Goal: Task Accomplishment & Management: Manage account settings

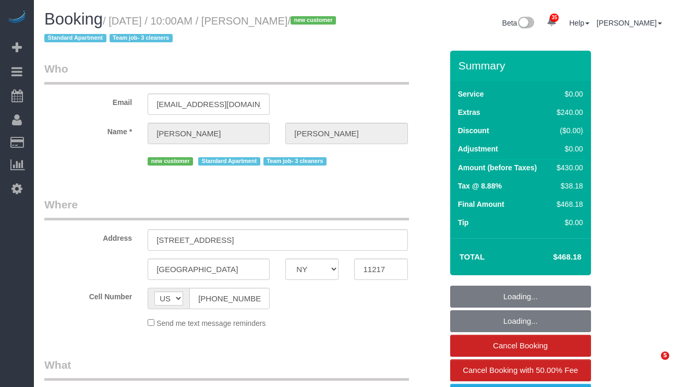
select select "NY"
select select "object:7319"
select select "2"
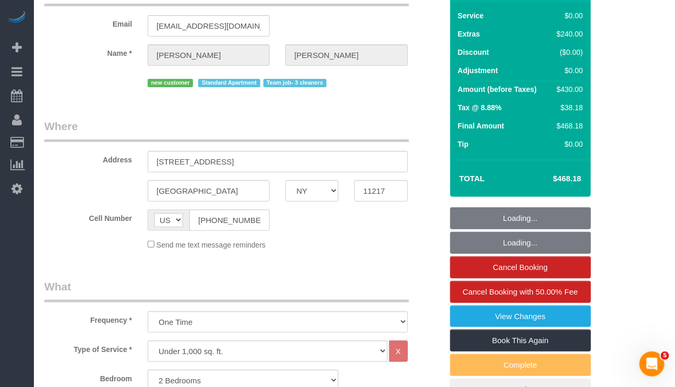
select select "spot138"
select select "number:89"
select select "number:72"
select select "number:15"
select select "number:5"
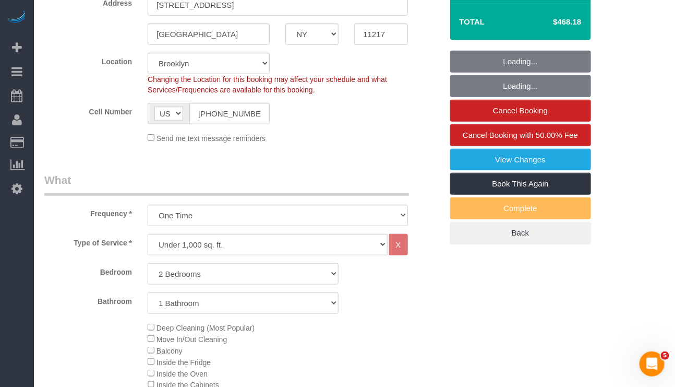
select select "object:7930"
select select "string:stripe-pm_1SDCDn4VGloSiKo7EVkaCmD1"
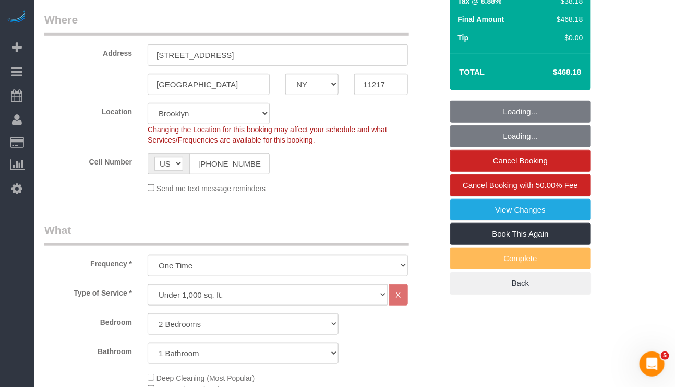
scroll to position [157, 0]
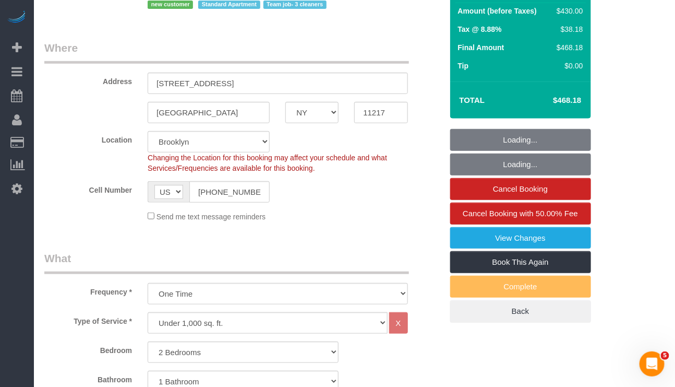
select select "spot182"
select select "2"
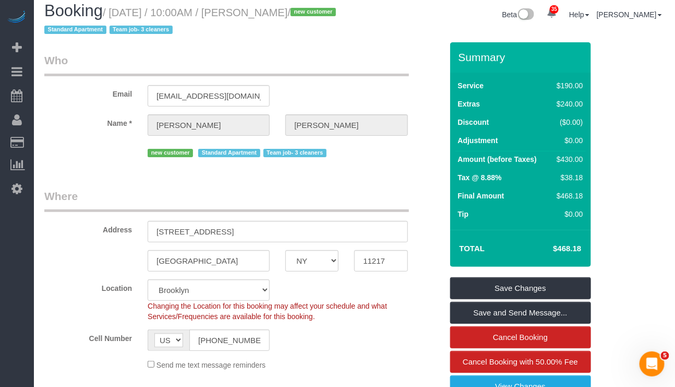
scroll to position [0, 0]
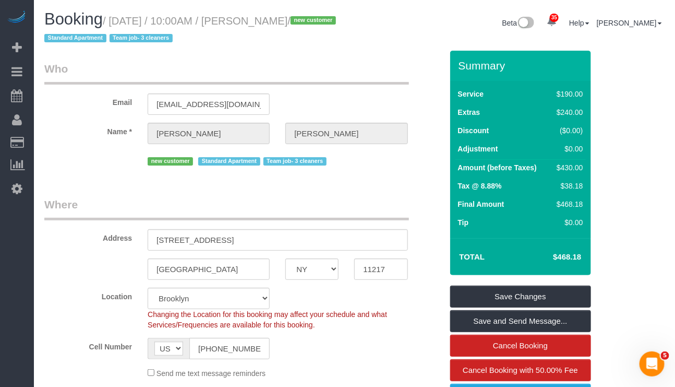
click at [278, 207] on legend "Where" at bounding box center [226, 208] width 365 height 23
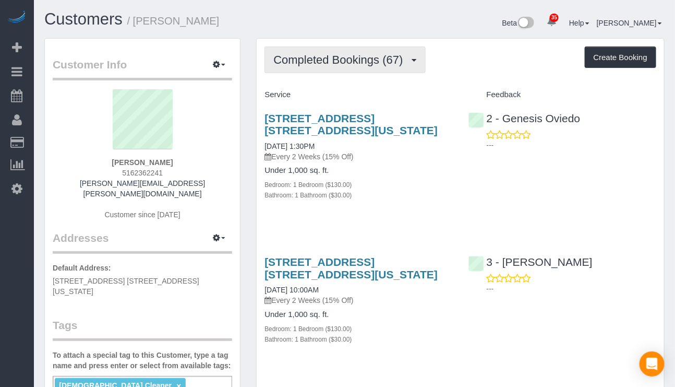
click at [379, 61] on span "Completed Bookings (67)" at bounding box center [340, 59] width 135 height 13
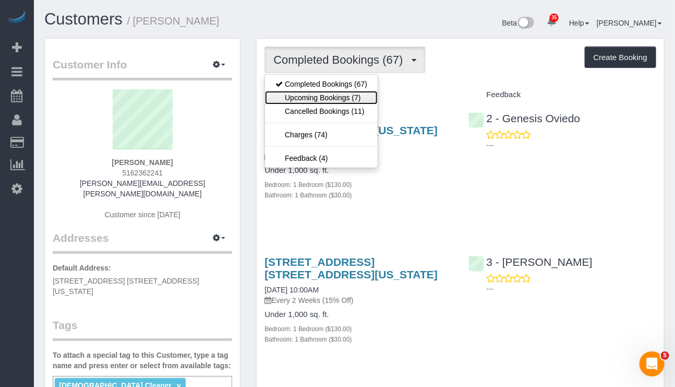
click at [358, 102] on link "Upcoming Bookings (7)" at bounding box center [321, 98] width 113 height 14
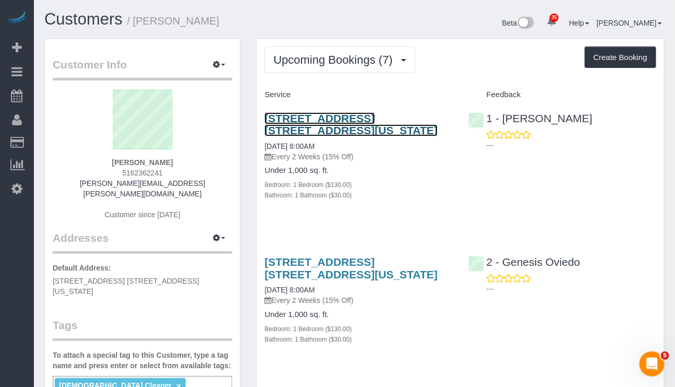
click at [351, 123] on link "220 East 63rd Street, Apt. 8l, New York, NY 10065" at bounding box center [351, 124] width 173 height 24
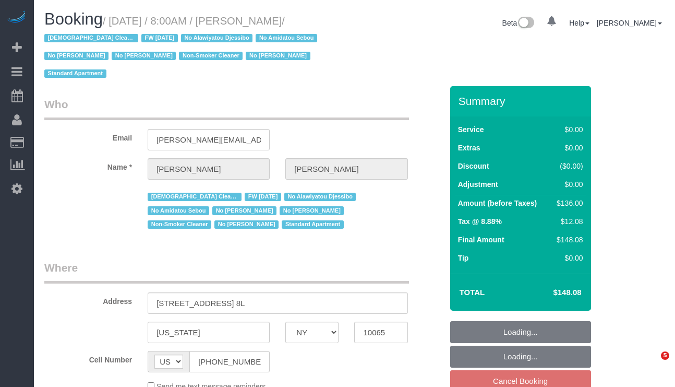
select select "NY"
select select "object:849"
select select "string:stripe-pm_1QKiPq4VGloSiKo7DyfPYn6M"
select select "number:89"
select select "number:90"
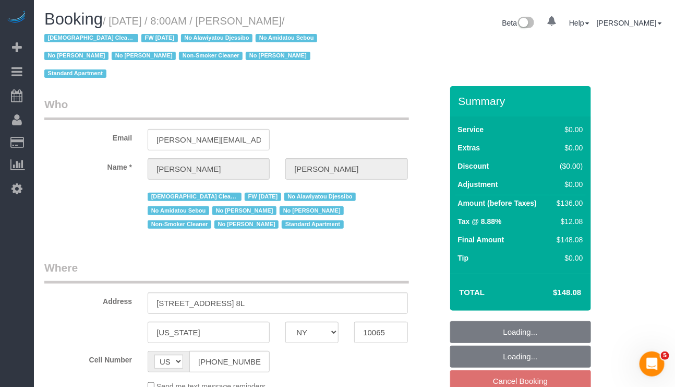
select select "number:15"
select select "number:5"
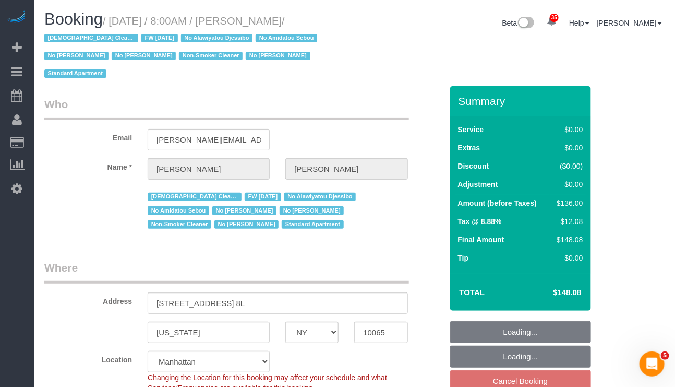
select select "object:998"
select select "spot1"
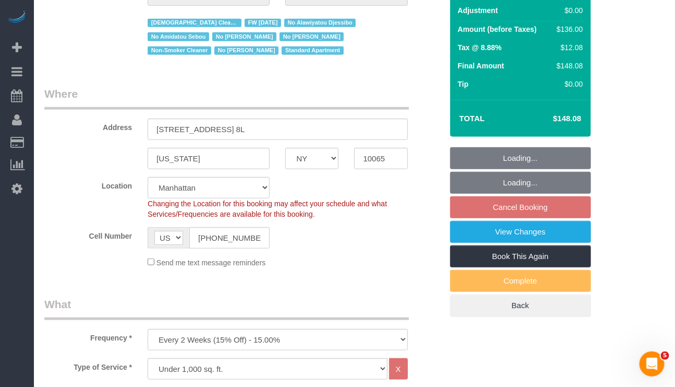
select select "1"
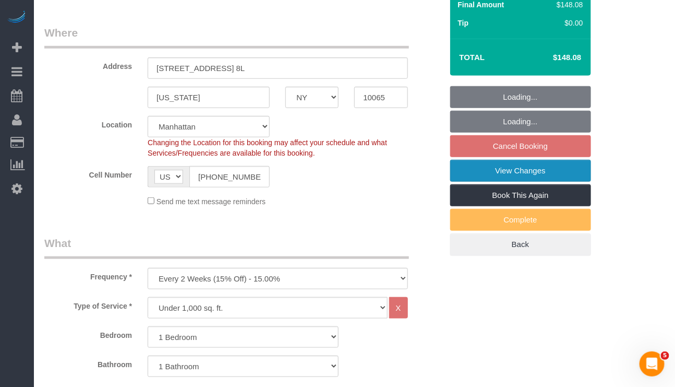
click at [508, 160] on link "View Changes" at bounding box center [520, 171] width 141 height 22
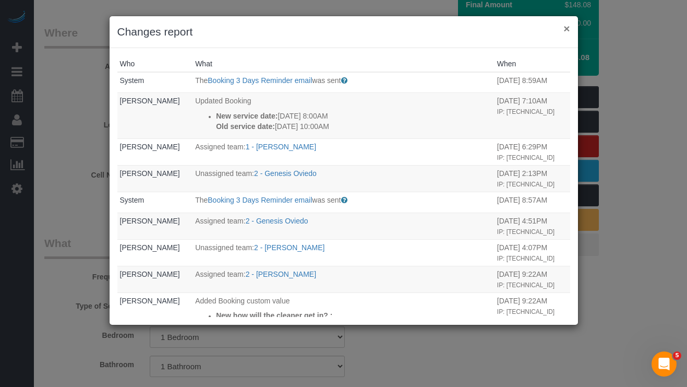
click at [567, 23] on button "×" at bounding box center [566, 28] width 6 height 11
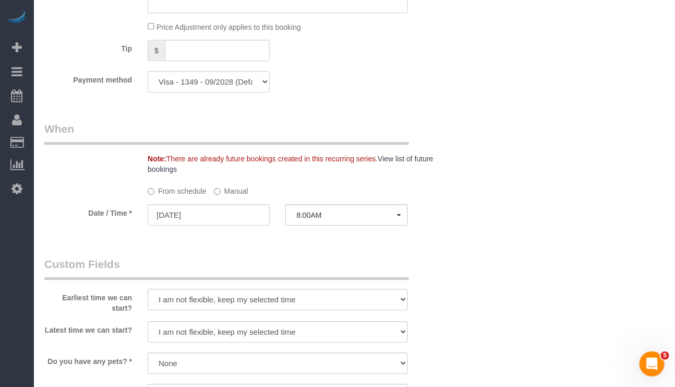
scroll to position [1017, 0]
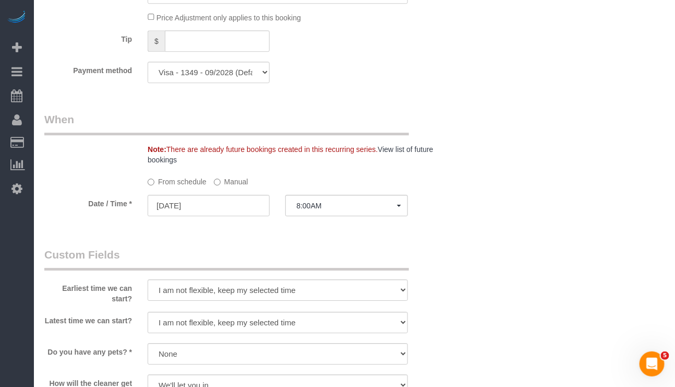
click at [227, 174] on label "Manual" at bounding box center [231, 180] width 34 height 14
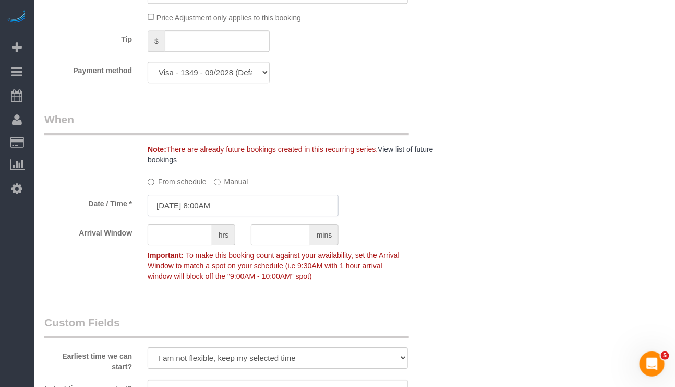
click at [226, 202] on input "10/10/2025 8:00AM" at bounding box center [243, 205] width 191 height 21
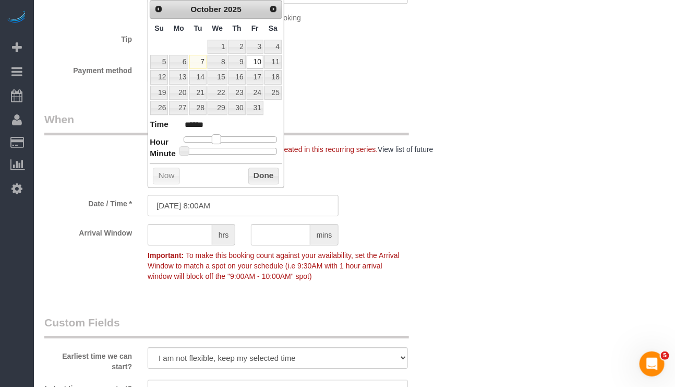
type input "10/10/2025 9:00AM"
type input "******"
type input "10/10/2025 10:00AM"
type input "*******"
type input "10/10/2025 11:00AM"
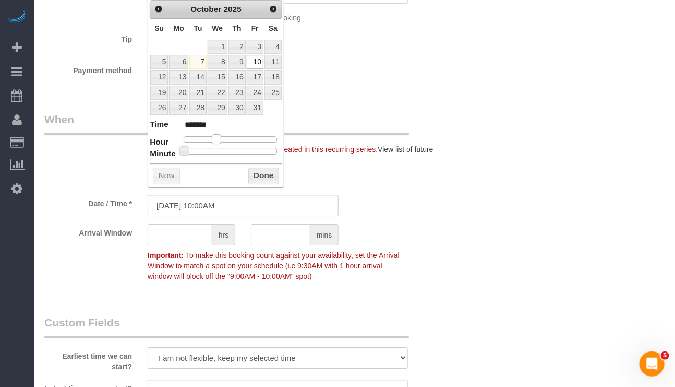
type input "*******"
type input "10/10/2025 10:00AM"
type input "*******"
drag, startPoint x: 213, startPoint y: 140, endPoint x: 222, endPoint y: 137, distance: 9.4
click at [222, 137] on span at bounding box center [224, 138] width 9 height 9
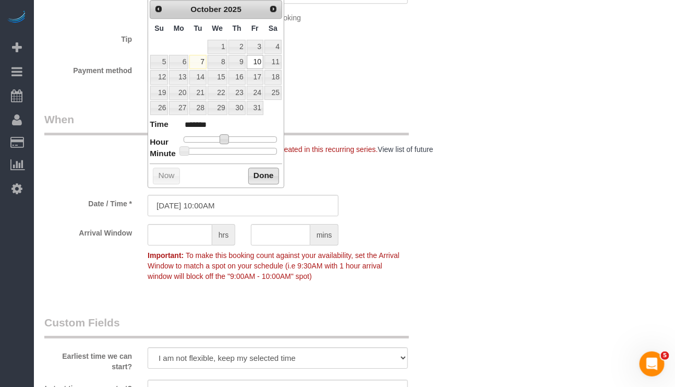
click at [259, 179] on button "Done" at bounding box center [263, 175] width 31 height 17
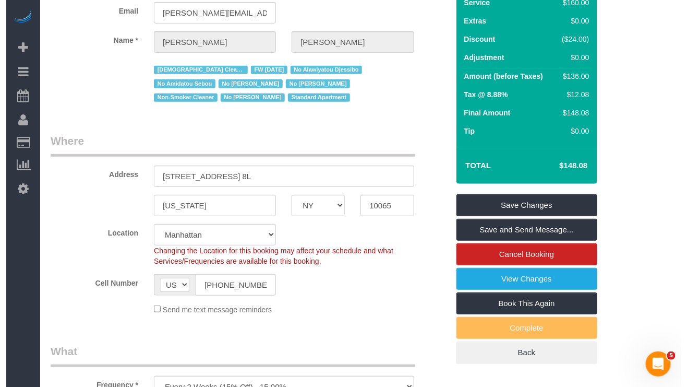
scroll to position [0, 0]
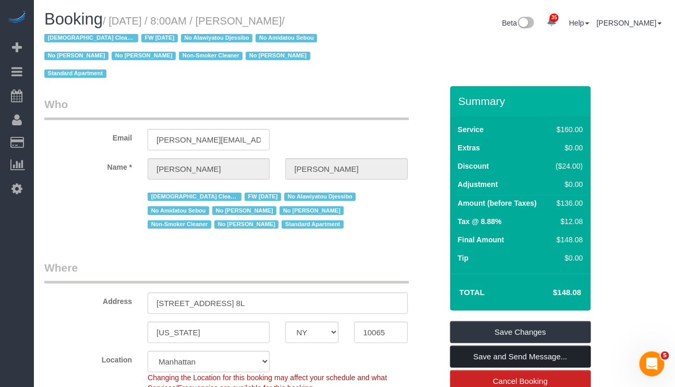
click at [531, 345] on link "Save and Send Message..." at bounding box center [520, 356] width 141 height 22
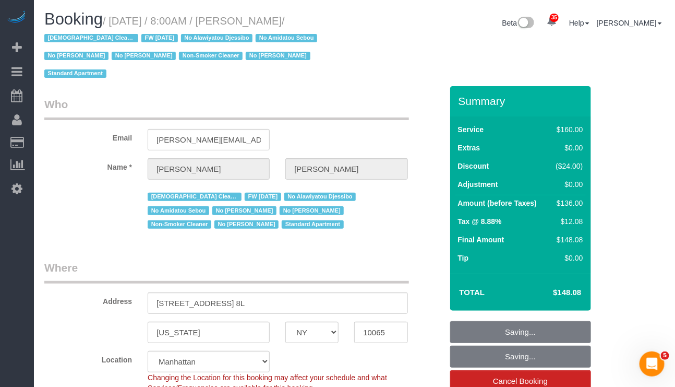
drag, startPoint x: 113, startPoint y: 21, endPoint x: 323, endPoint y: 21, distance: 209.7
click at [320, 21] on small "/ October 10, 2025 / 8:00AM / Lindsay Schare / Female Cleaner FW 05/16/24 No Al…" at bounding box center [182, 47] width 276 height 65
copy small "October 10, 2025 / 8:00AM / Lindsay Schare"
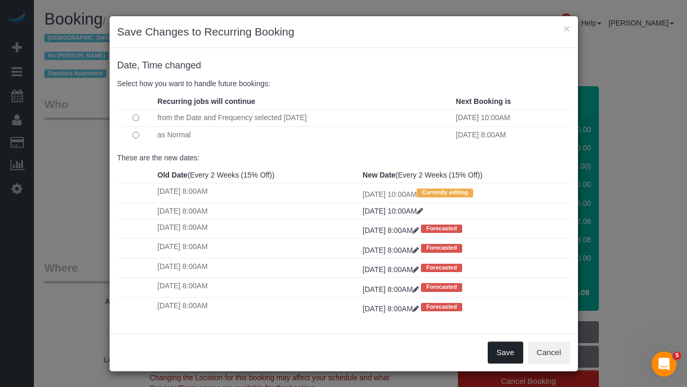
click at [494, 363] on button "Save" at bounding box center [505, 352] width 35 height 22
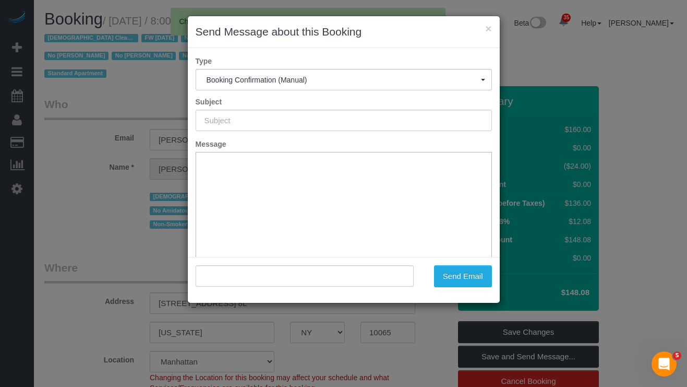
type input "Cleaning Confirmed for 10/10/2025 at 10:00am"
type input ""Lindsay Schare" <lindsay.schare@gmail.com>"
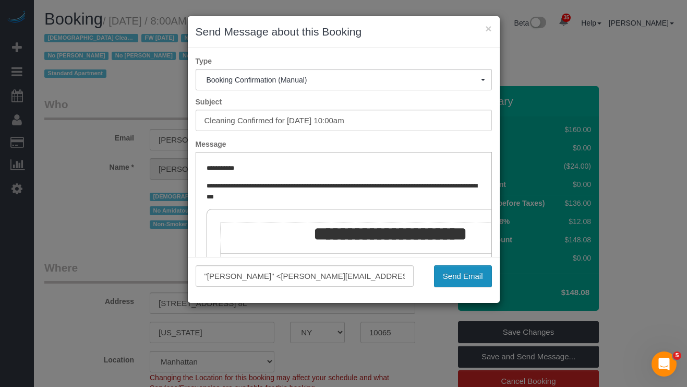
click at [459, 276] on button "Send Email" at bounding box center [463, 276] width 58 height 22
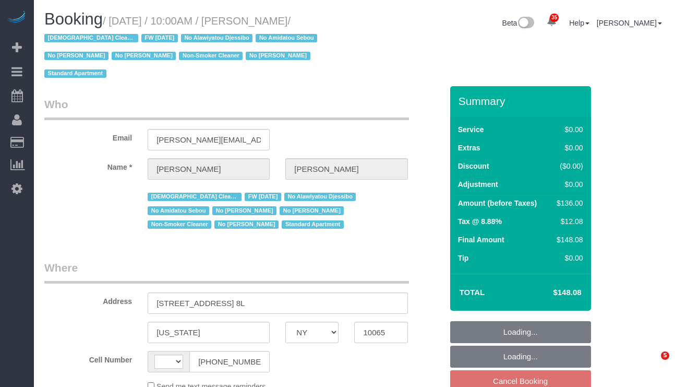
select select "NY"
select select "string:stripe-pm_1QKiPq4VGloSiKo7DyfPYn6M"
select select "1"
select select "number:89"
select select "number:90"
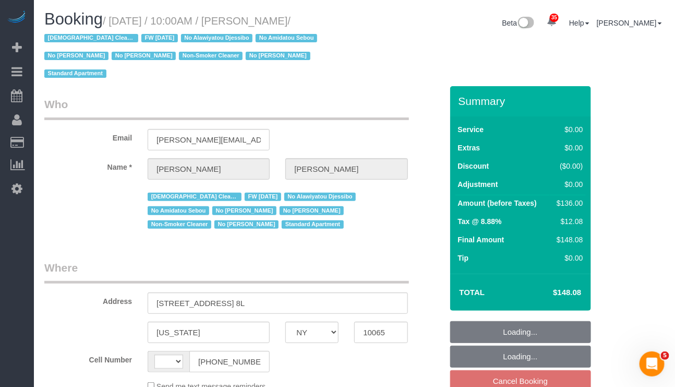
select select "number:15"
select select "number:5"
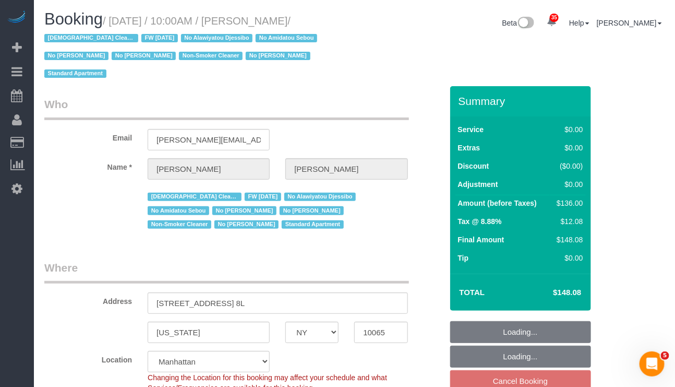
select select "string:[GEOGRAPHIC_DATA]"
select select "object:1101"
select select "spot3"
select select "1"
select select "object:1528"
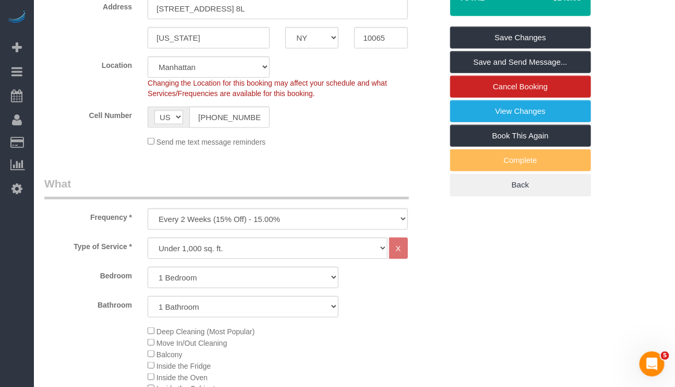
scroll to position [313, 0]
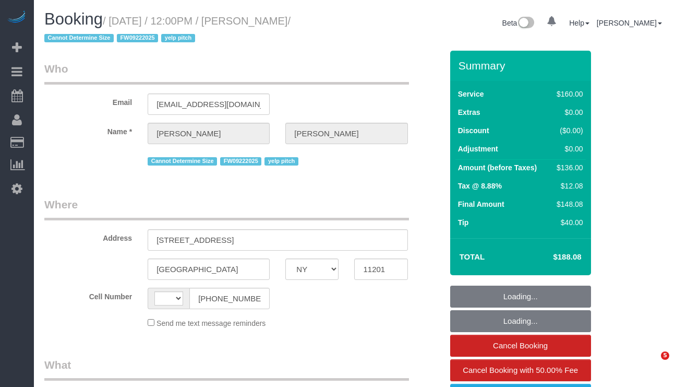
select select "NY"
select select "string:stripe-pm_1ND9ZO4VGloSiKo7m8VPbBys"
select select "number:89"
select select "number:90"
select select "number:15"
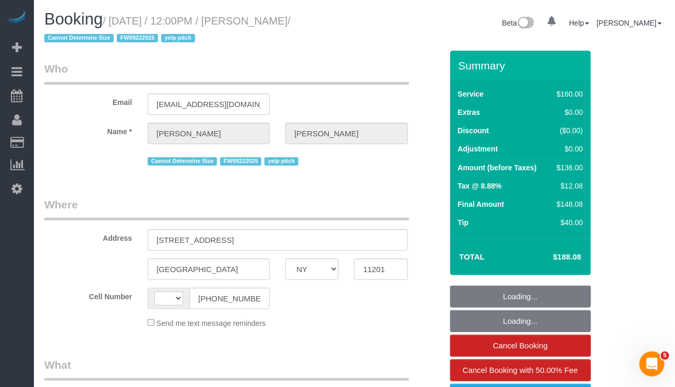
select select "number:6"
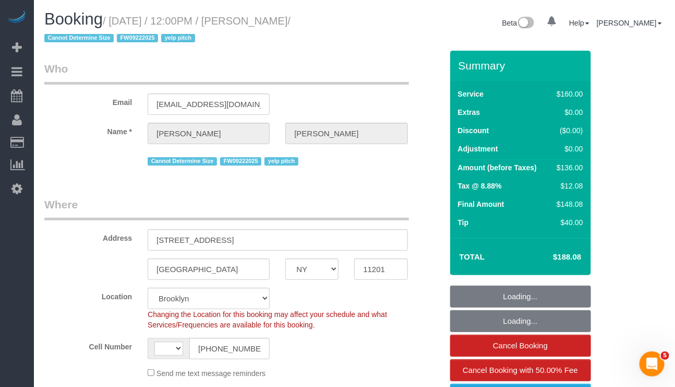
select select "string:[GEOGRAPHIC_DATA]"
select select "object:1058"
select select "spot1"
select select "object:1414"
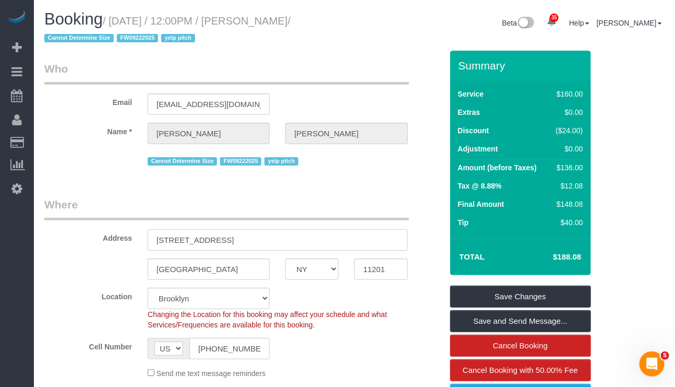
drag, startPoint x: 206, startPoint y: 239, endPoint x: 152, endPoint y: 235, distance: 53.4
click at [152, 235] on input "[STREET_ADDRESS]" at bounding box center [278, 239] width 260 height 21
